Goal: Task Accomplishment & Management: Use online tool/utility

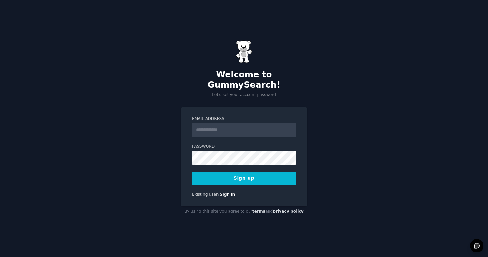
click at [238, 127] on input "Email Address" at bounding box center [244, 130] width 104 height 14
type input "**********"
click at [238, 175] on button "Sign up" at bounding box center [244, 179] width 104 height 14
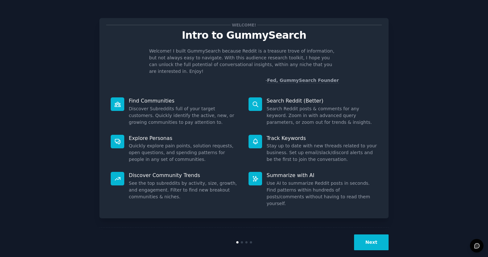
drag, startPoint x: 437, startPoint y: 69, endPoint x: 378, endPoint y: 101, distance: 67.3
click at [436, 69] on div "Welcome! Intro to GummySearch Welcome! I built GummySearch because Reddit is a …" at bounding box center [244, 133] width 470 height 248
click at [370, 235] on button "Next" at bounding box center [371, 243] width 35 height 16
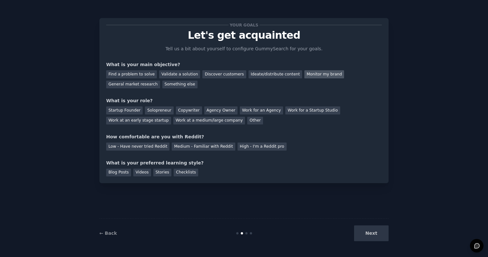
click at [323, 76] on div "Monitor my brand" at bounding box center [324, 74] width 40 height 8
click at [159, 121] on div "Work at an early stage startup" at bounding box center [138, 121] width 65 height 8
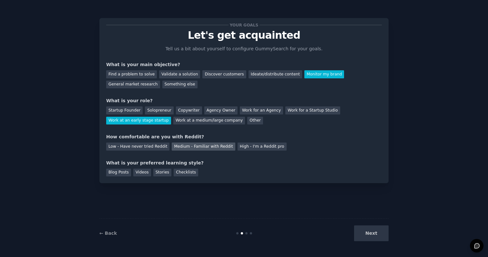
click at [184, 148] on div "Medium - Familiar with Reddit" at bounding box center [203, 147] width 63 height 8
click at [126, 172] on div "Blog Posts" at bounding box center [118, 173] width 25 height 8
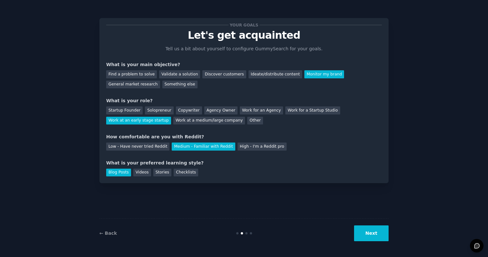
click at [371, 234] on button "Next" at bounding box center [371, 234] width 35 height 16
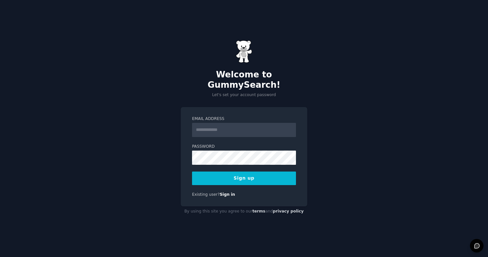
click at [291, 123] on input "Email Address" at bounding box center [244, 130] width 104 height 14
click at [289, 128] on input "Email Address" at bounding box center [244, 130] width 104 height 14
click at [192, 137] on div at bounding box center [192, 137] width 0 height 0
type input "**********"
drag, startPoint x: 327, startPoint y: 170, endPoint x: 293, endPoint y: 164, distance: 34.6
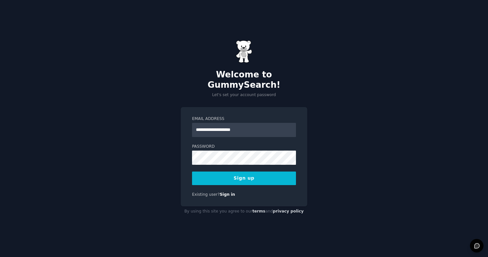
click at [325, 170] on div "**********" at bounding box center [244, 128] width 488 height 257
click at [192, 165] on div at bounding box center [192, 165] width 0 height 0
click at [334, 160] on div "**********" at bounding box center [244, 128] width 488 height 257
drag, startPoint x: 291, startPoint y: 133, endPoint x: 288, endPoint y: 136, distance: 3.7
click at [290, 134] on form "**********" at bounding box center [244, 150] width 104 height 69
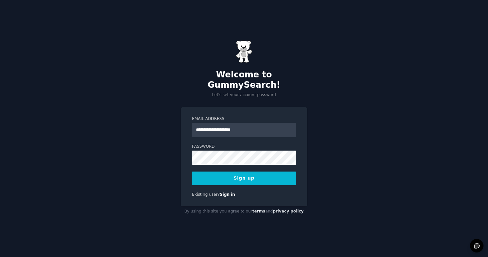
drag, startPoint x: 338, startPoint y: 195, endPoint x: 314, endPoint y: 192, distance: 24.1
click at [338, 195] on div "**********" at bounding box center [244, 128] width 488 height 257
click at [249, 174] on button "Sign up" at bounding box center [244, 179] width 104 height 14
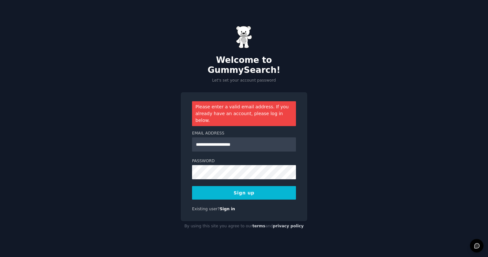
click at [259, 186] on button "Sign up" at bounding box center [244, 193] width 104 height 14
click at [226, 207] on link "Sign in" at bounding box center [227, 209] width 15 height 5
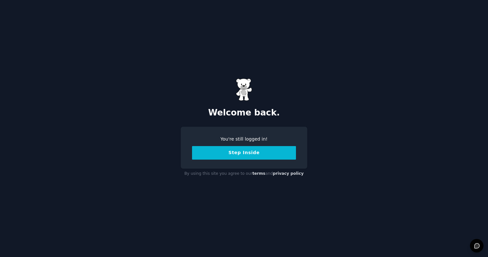
click at [247, 154] on button "Step Inside" at bounding box center [244, 153] width 104 height 14
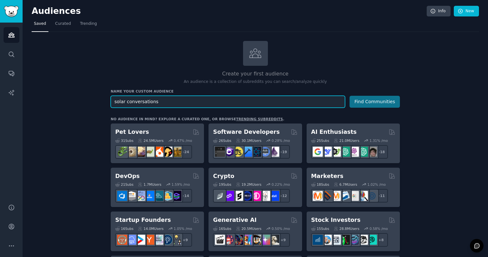
type input "solar conversations"
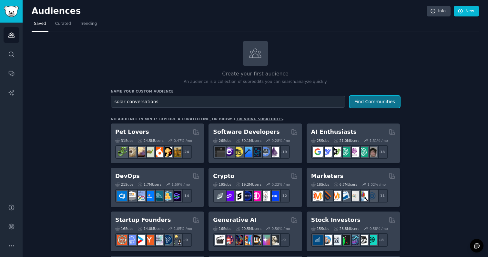
click at [377, 102] on button "Find Communities" at bounding box center [374, 102] width 50 height 12
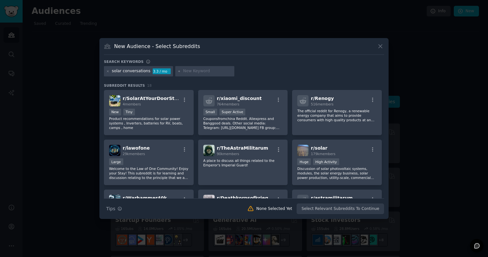
click at [193, 72] on input "text" at bounding box center [207, 71] width 49 height 6
type input "omnidian"
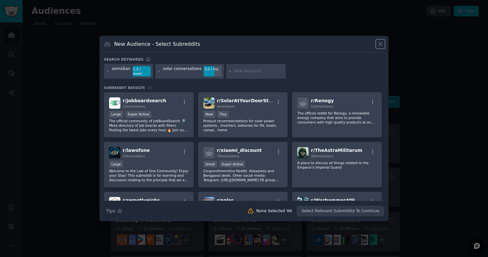
drag, startPoint x: 382, startPoint y: 46, endPoint x: 378, endPoint y: 45, distance: 4.2
click at [382, 46] on icon at bounding box center [380, 44] width 7 height 7
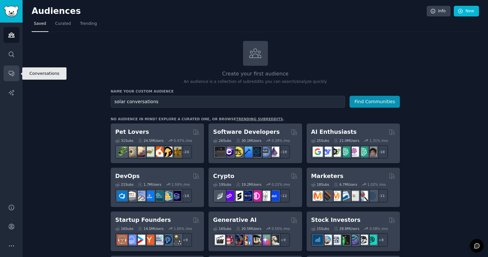
click at [11, 69] on link "Conversations" at bounding box center [12, 74] width 16 height 16
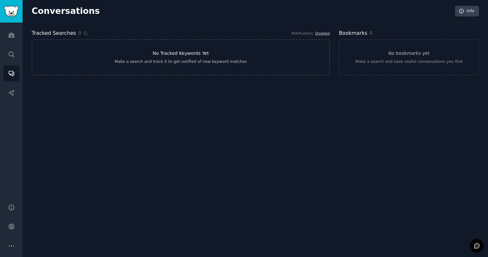
click at [150, 61] on div "Make a search and track it to get notified of new keyword matches" at bounding box center [181, 62] width 132 height 6
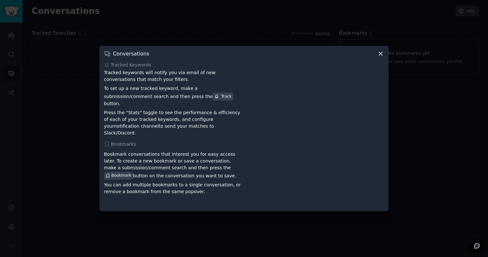
click at [382, 57] on icon at bounding box center [380, 53] width 7 height 7
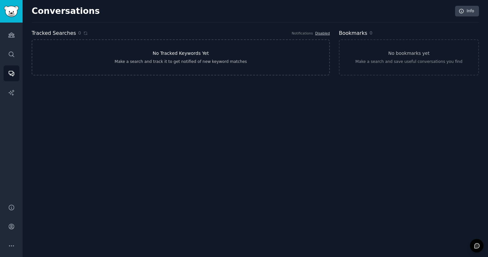
click at [193, 57] on h3 "No Tracked Keywords Yet" at bounding box center [181, 53] width 56 height 7
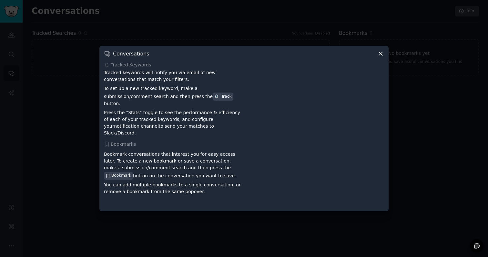
click at [196, 43] on div at bounding box center [244, 128] width 488 height 257
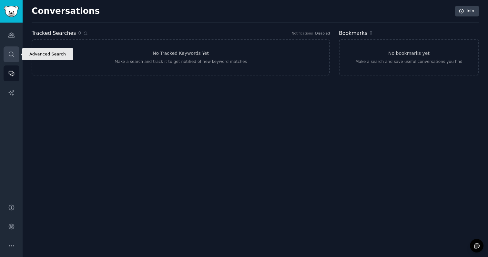
click at [11, 55] on icon "Sidebar" at bounding box center [11, 54] width 7 height 7
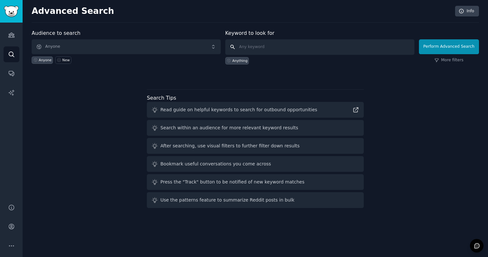
click at [291, 49] on input "text" at bounding box center [319, 46] width 189 height 15
type input "omnidian"
click button "Perform Advanced Search" at bounding box center [449, 46] width 60 height 15
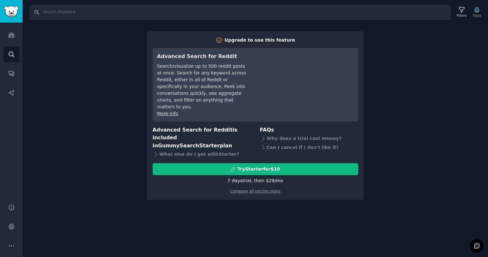
drag, startPoint x: 224, startPoint y: 181, endPoint x: 219, endPoint y: 187, distance: 7.6
click at [223, 182] on div "Upgrade to use this feature Advanced Search for Reddit Search/visualize up to 5…" at bounding box center [255, 115] width 217 height 169
click at [222, 193] on div "Search Filters Track Upgrade to use this feature Advanced Search for Reddit Sea…" at bounding box center [255, 128] width 465 height 257
click at [413, 45] on div "Search Filters Track Upgrade to use this feature Advanced Search for Reddit Sea…" at bounding box center [255, 128] width 465 height 257
click at [8, 49] on div "Audiences Search Conversations AI Reports" at bounding box center [11, 110] width 23 height 174
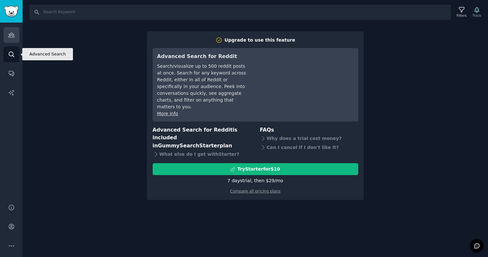
click at [13, 32] on icon "Sidebar" at bounding box center [11, 35] width 7 height 7
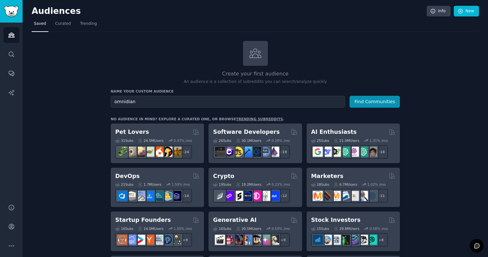
type input "omnidian"
click at [349, 96] on button "Find Communities" at bounding box center [374, 102] width 50 height 12
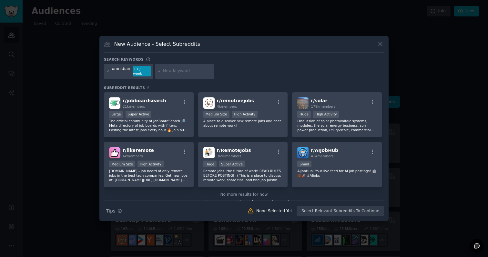
click at [384, 44] on button at bounding box center [380, 43] width 7 height 7
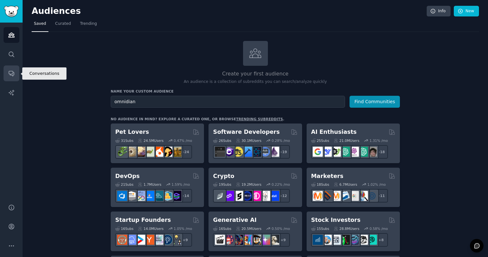
click at [14, 78] on link "Conversations" at bounding box center [12, 74] width 16 height 16
